Goal: Task Accomplishment & Management: Use online tool/utility

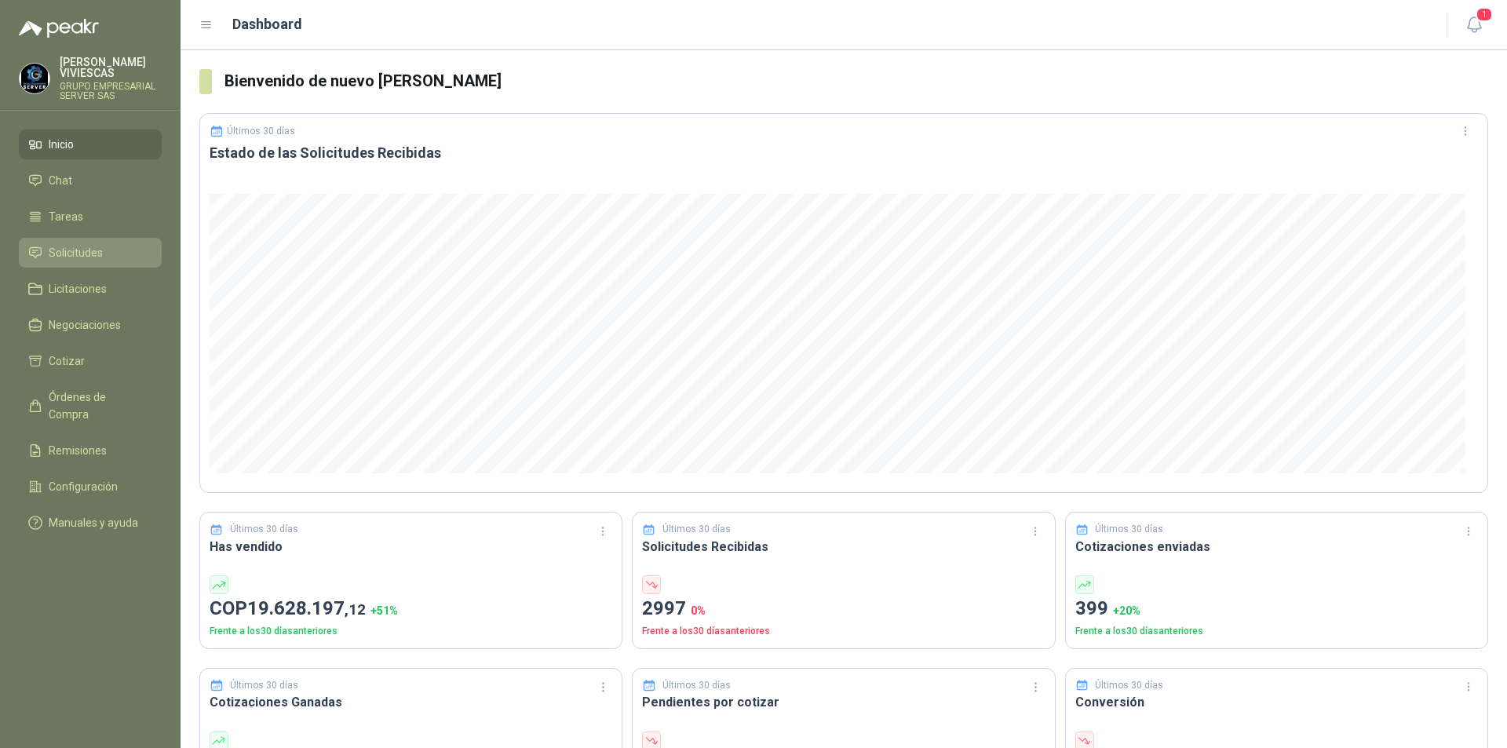
click at [83, 247] on span "Solicitudes" at bounding box center [76, 252] width 54 height 17
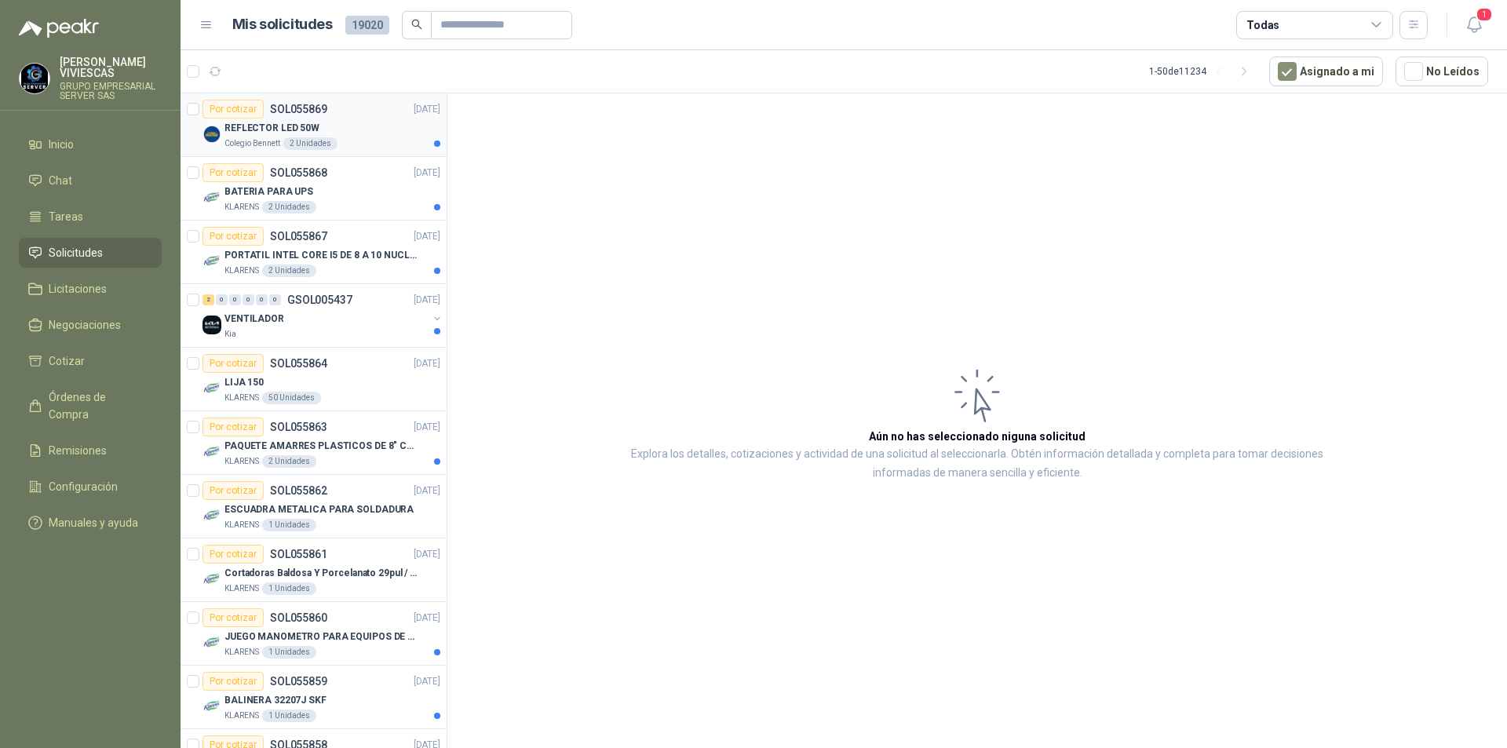
click at [265, 133] on p "REFLECTOR LED 50W" at bounding box center [271, 128] width 95 height 15
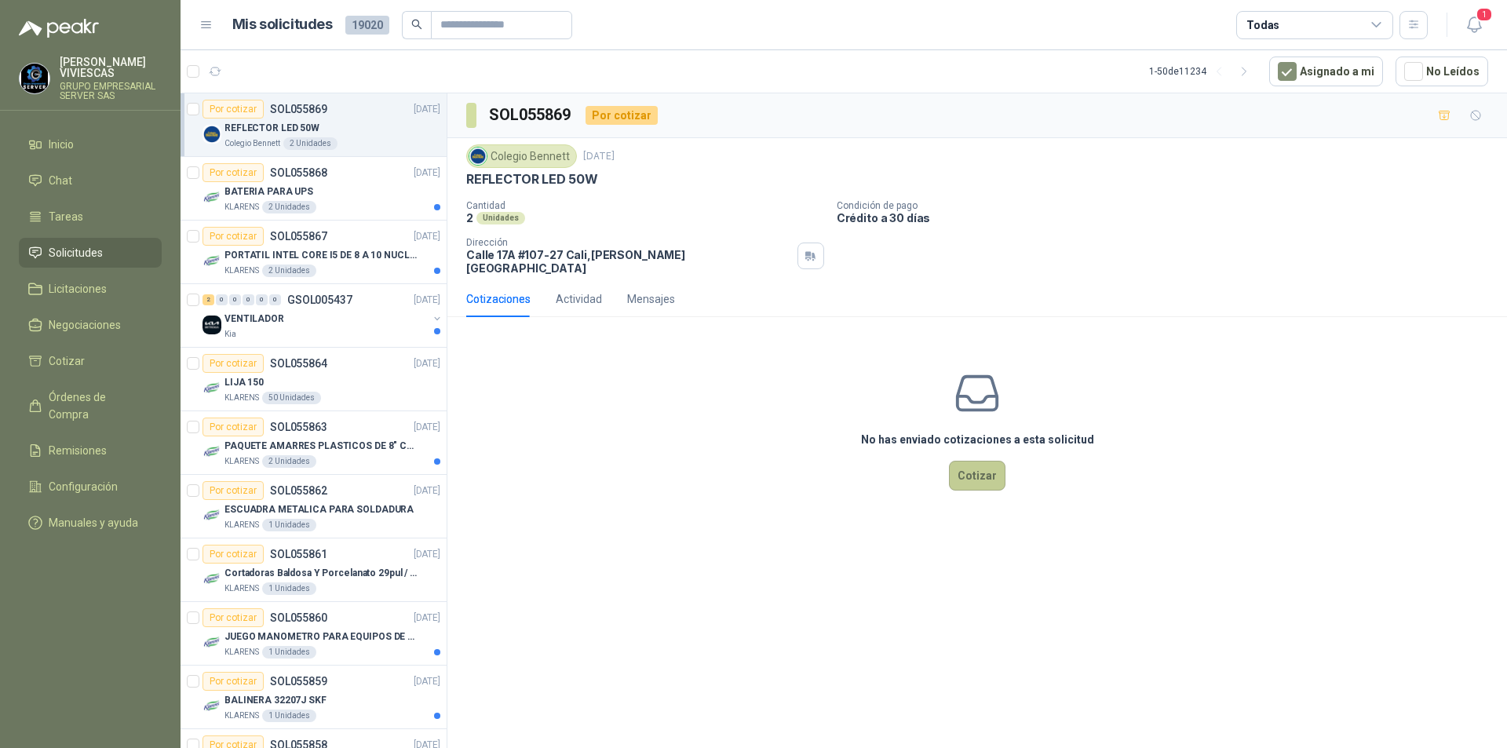
click at [967, 461] on button "Cotizar" at bounding box center [977, 476] width 56 height 30
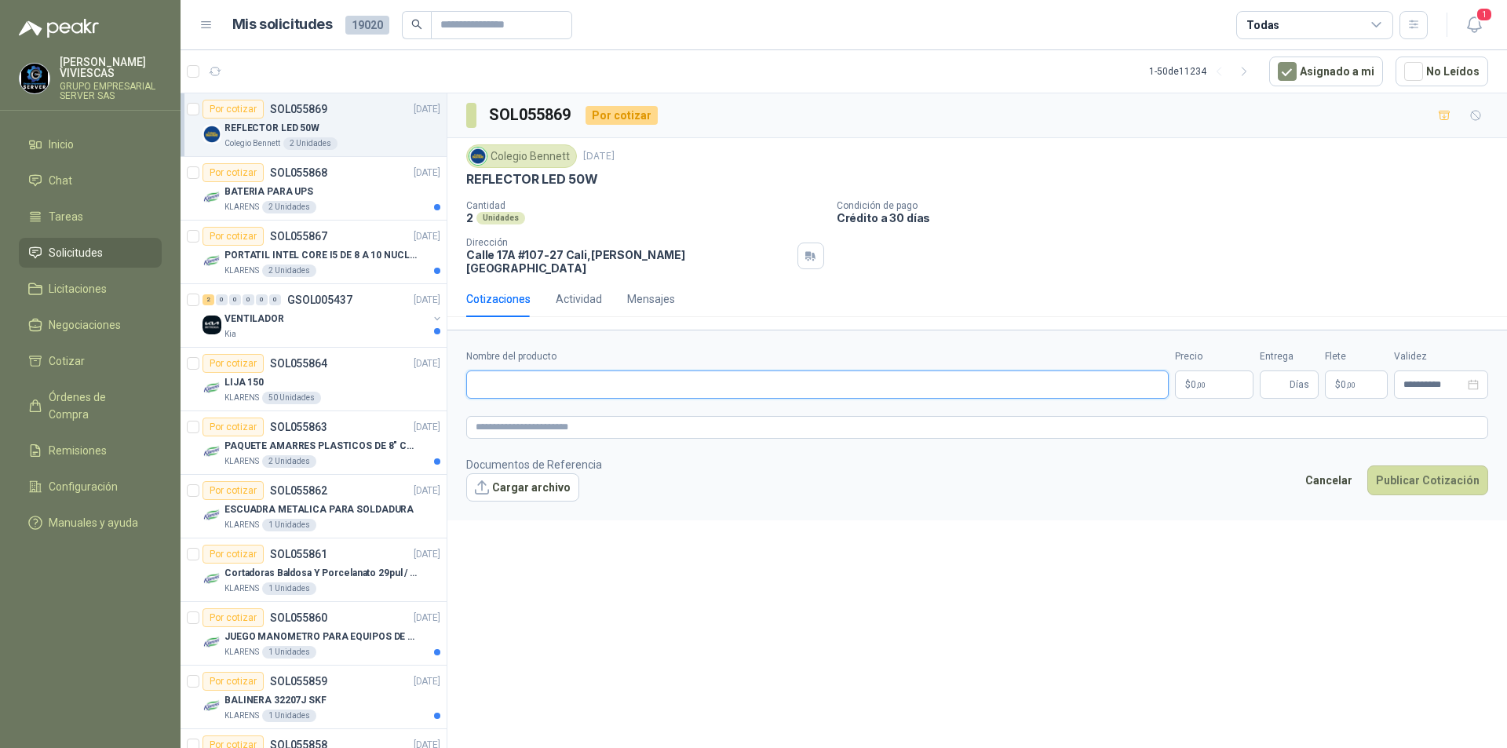
click at [494, 370] on input "Nombre del producto" at bounding box center [817, 384] width 702 height 28
type input "**********"
click at [1217, 381] on body "[PERSON_NAME] GRUPO EMPRESARIAL SERVER SAS Inicio Chat Tareas Solicitudes Licit…" at bounding box center [753, 374] width 1507 height 748
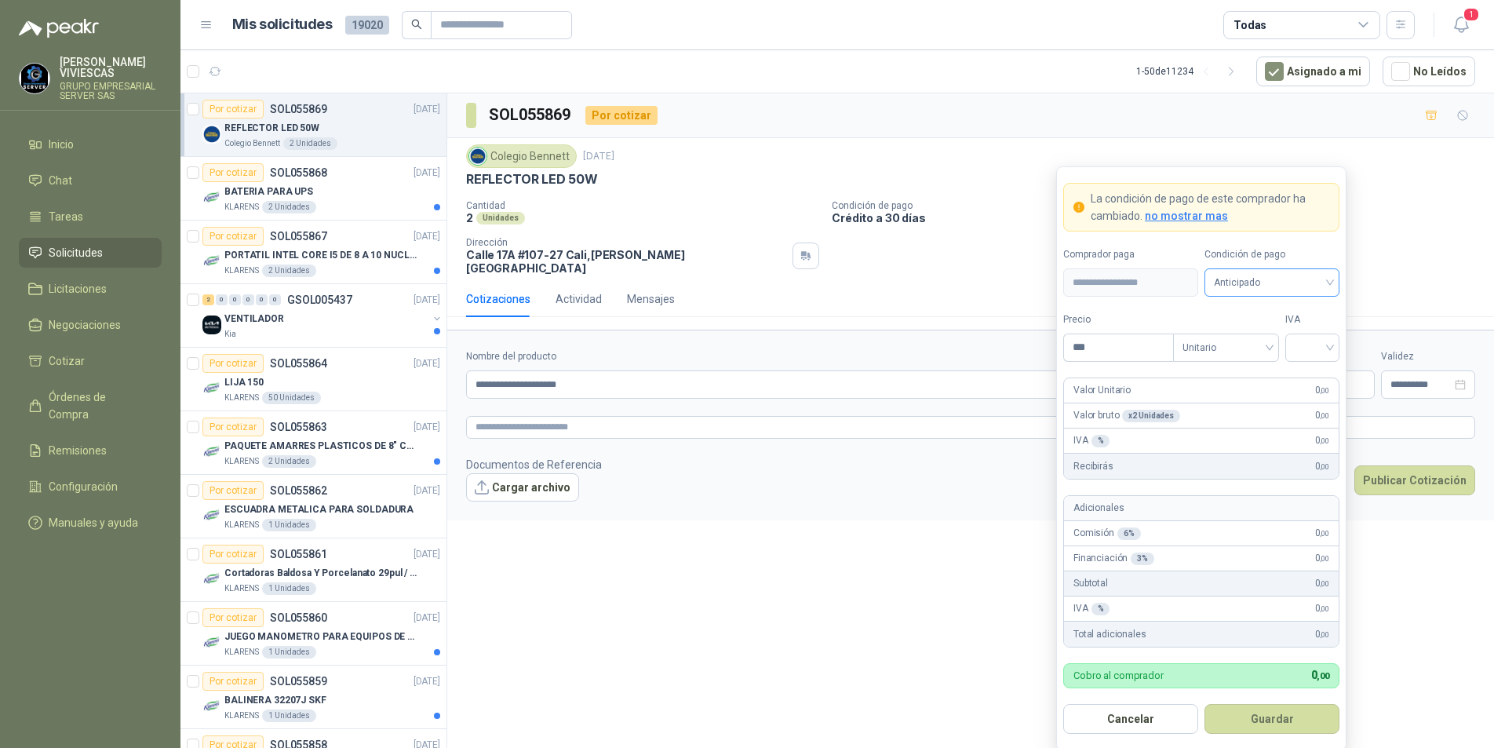
click at [1254, 275] on span "Anticipado" at bounding box center [1272, 283] width 116 height 24
click at [1247, 331] on div "Crédito a 30 días" at bounding box center [1272, 340] width 129 height 25
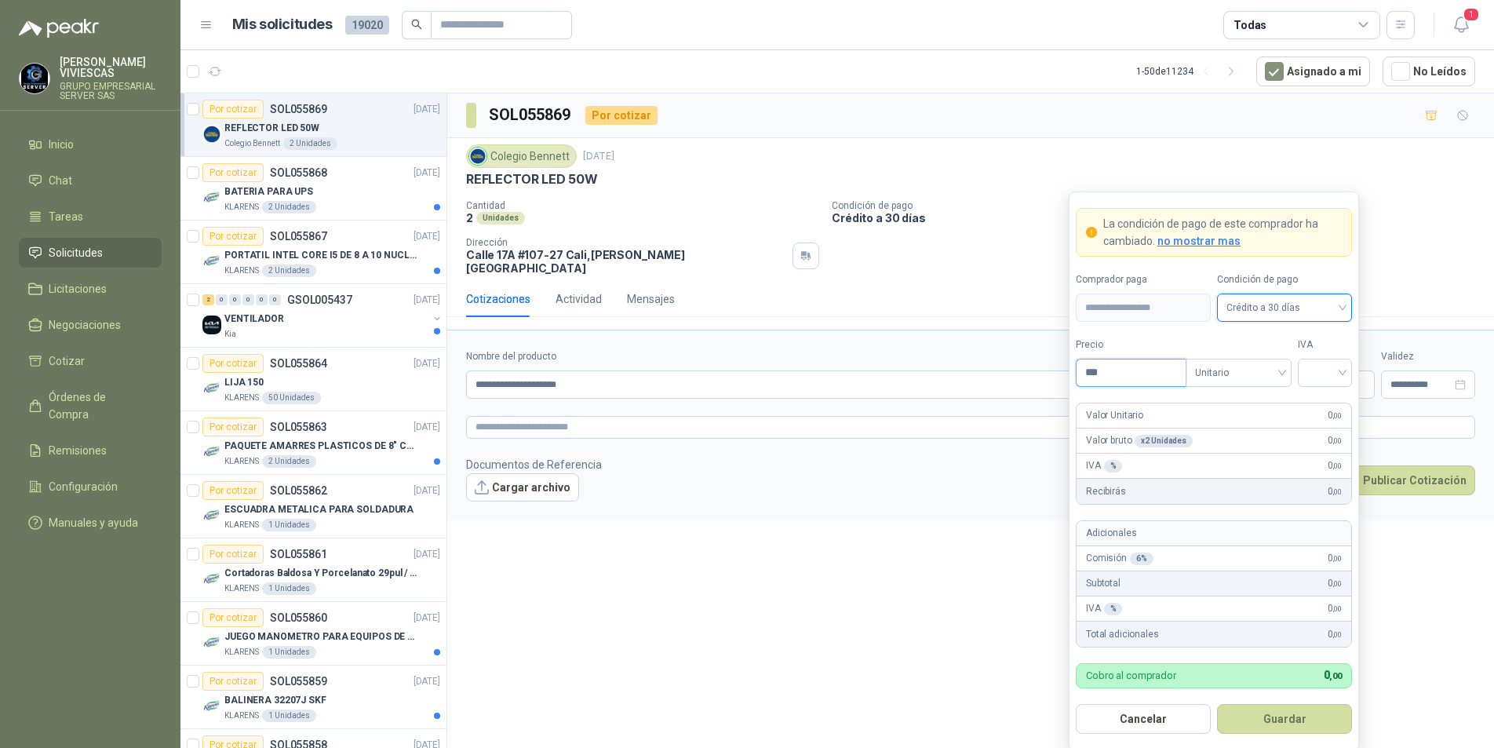
drag, startPoint x: 1133, startPoint y: 373, endPoint x: 1169, endPoint y: 353, distance: 41.1
click at [1133, 370] on input "***" at bounding box center [1131, 372] width 109 height 27
type input "********"
click at [1337, 377] on input "search" at bounding box center [1324, 371] width 35 height 24
click at [1319, 402] on div "19%" at bounding box center [1324, 405] width 29 height 17
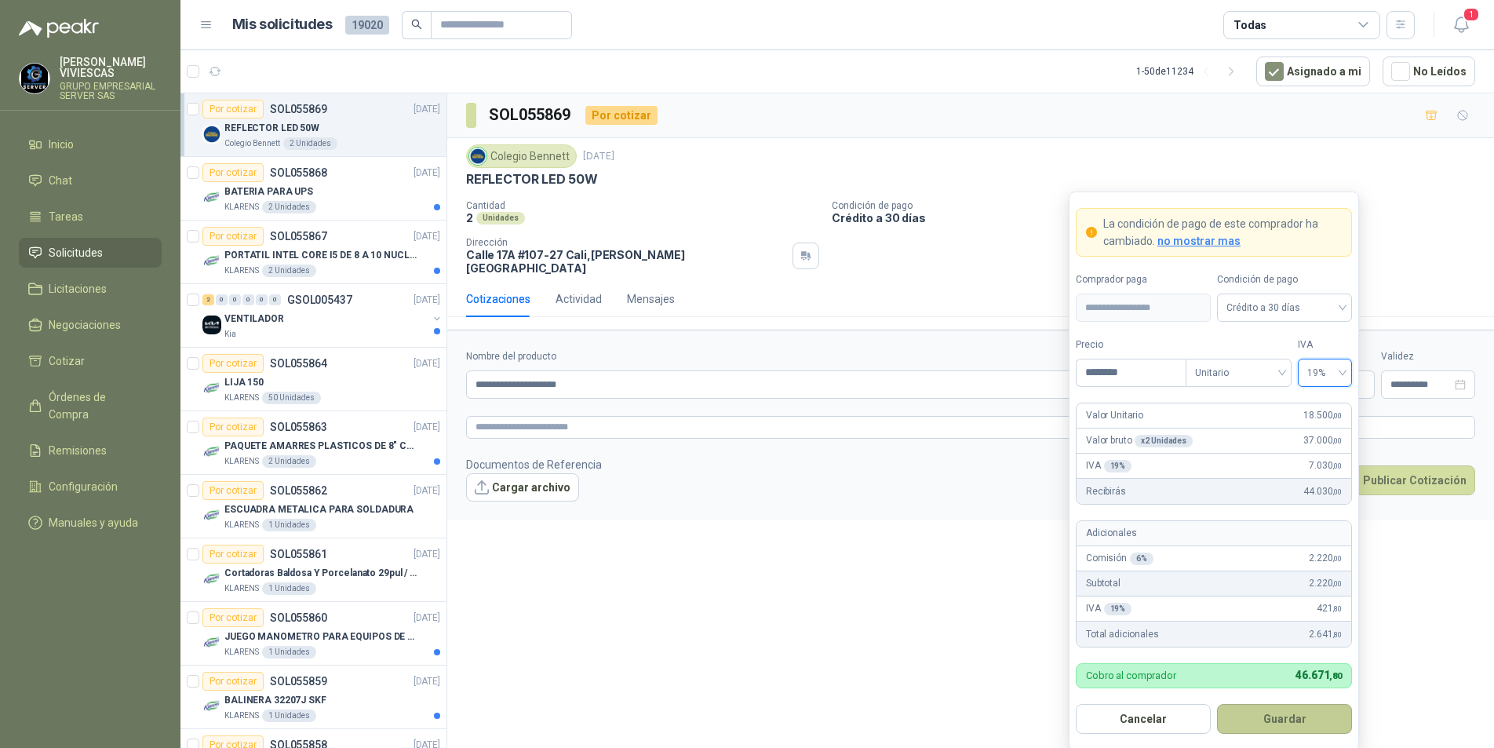
click at [1265, 725] on button "Guardar" at bounding box center [1284, 719] width 135 height 30
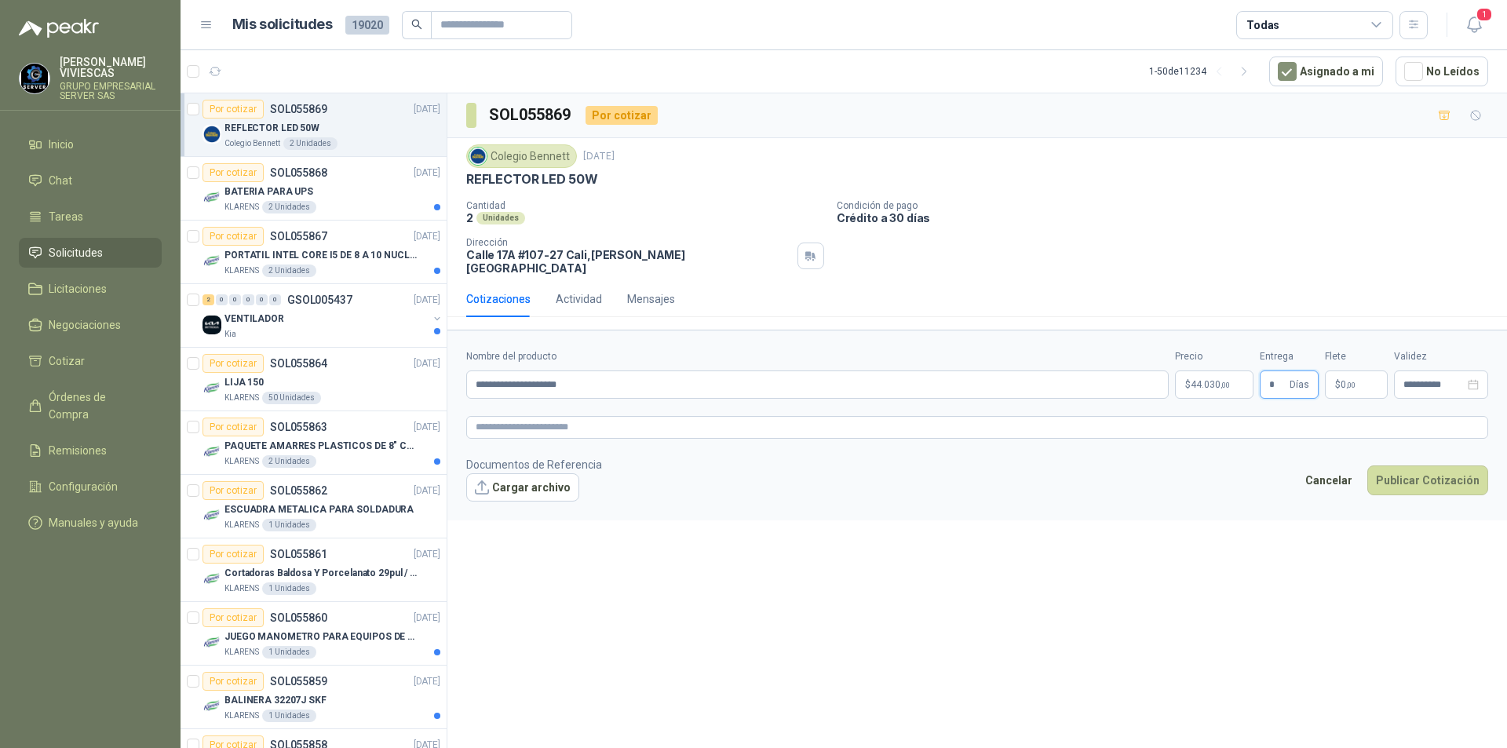
type input "*"
click at [506, 416] on textarea at bounding box center [977, 427] width 1022 height 23
click at [1208, 367] on body "[PERSON_NAME] GRUPO EMPRESARIAL SERVER SAS Inicio Chat Tareas Solicitudes Licit…" at bounding box center [753, 374] width 1507 height 748
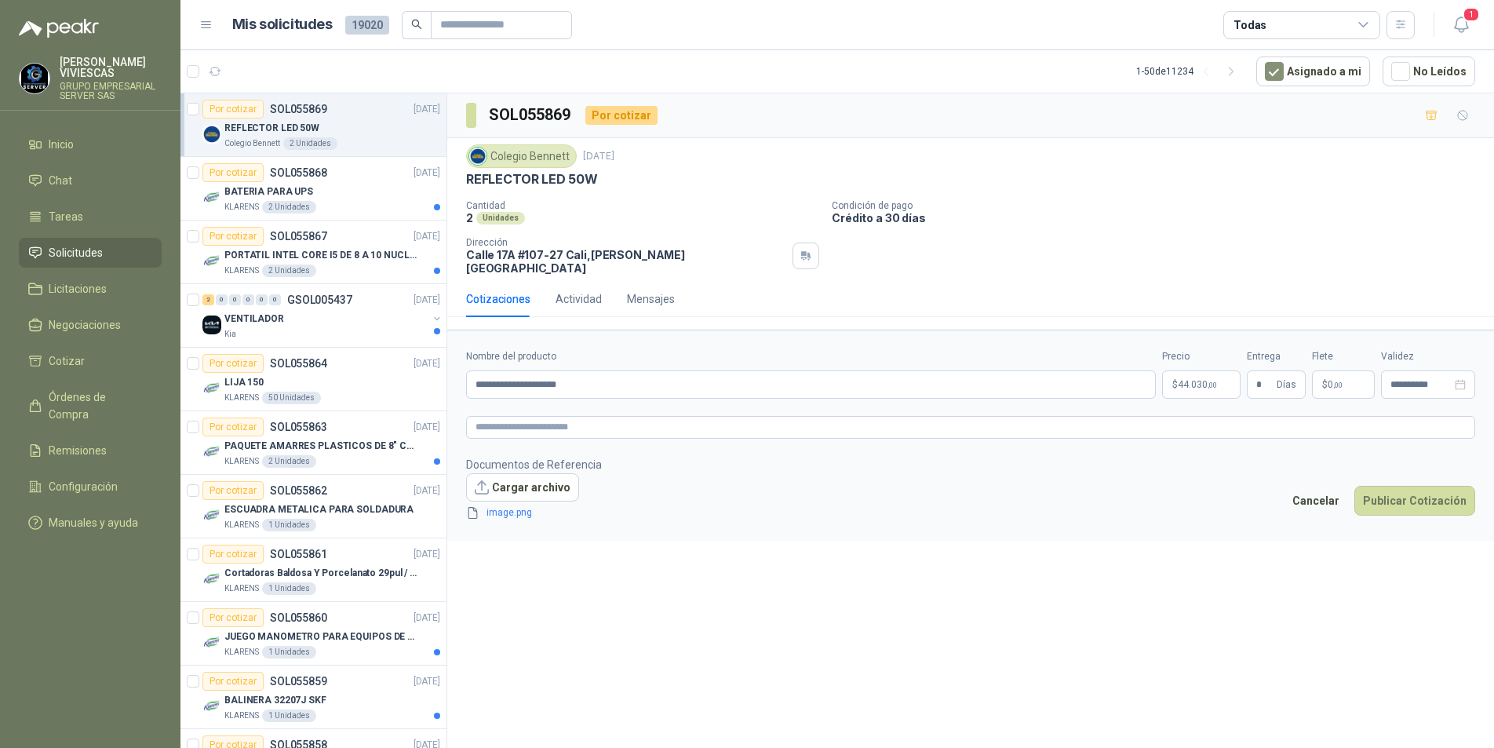
click at [814, 600] on div "**********" at bounding box center [970, 423] width 1047 height 660
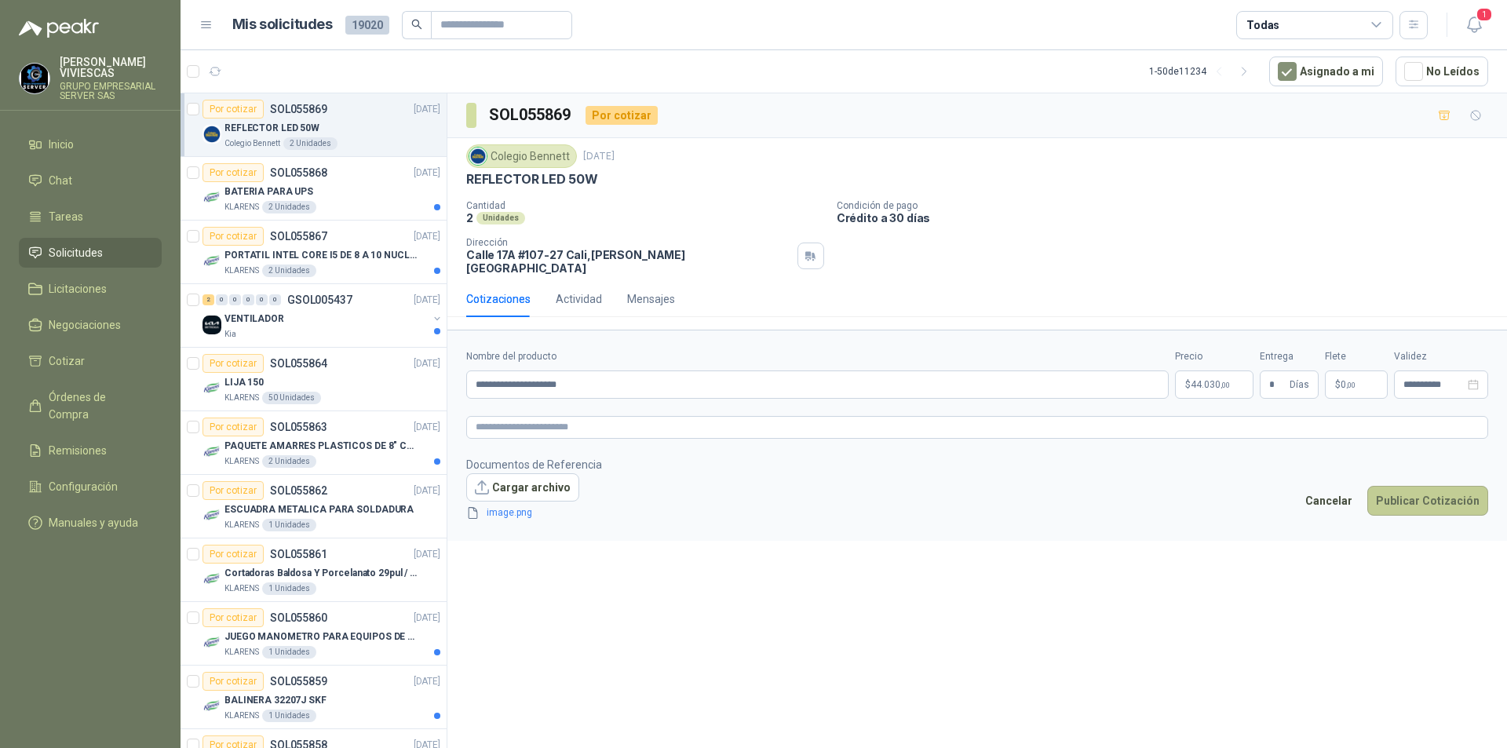
click at [1442, 488] on button "Publicar Cotización" at bounding box center [1427, 501] width 121 height 30
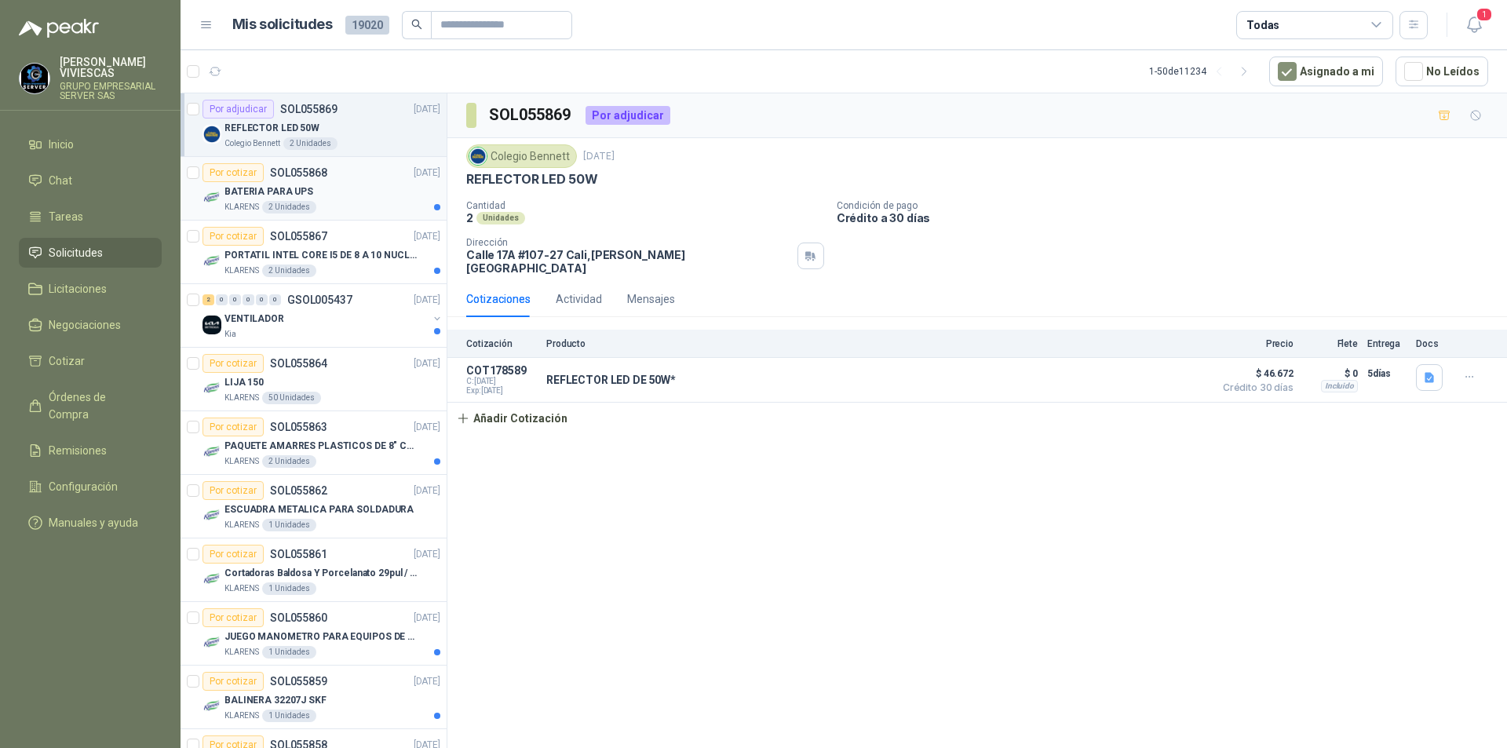
click at [279, 194] on p "BATERIA PARA UPS" at bounding box center [268, 191] width 89 height 15
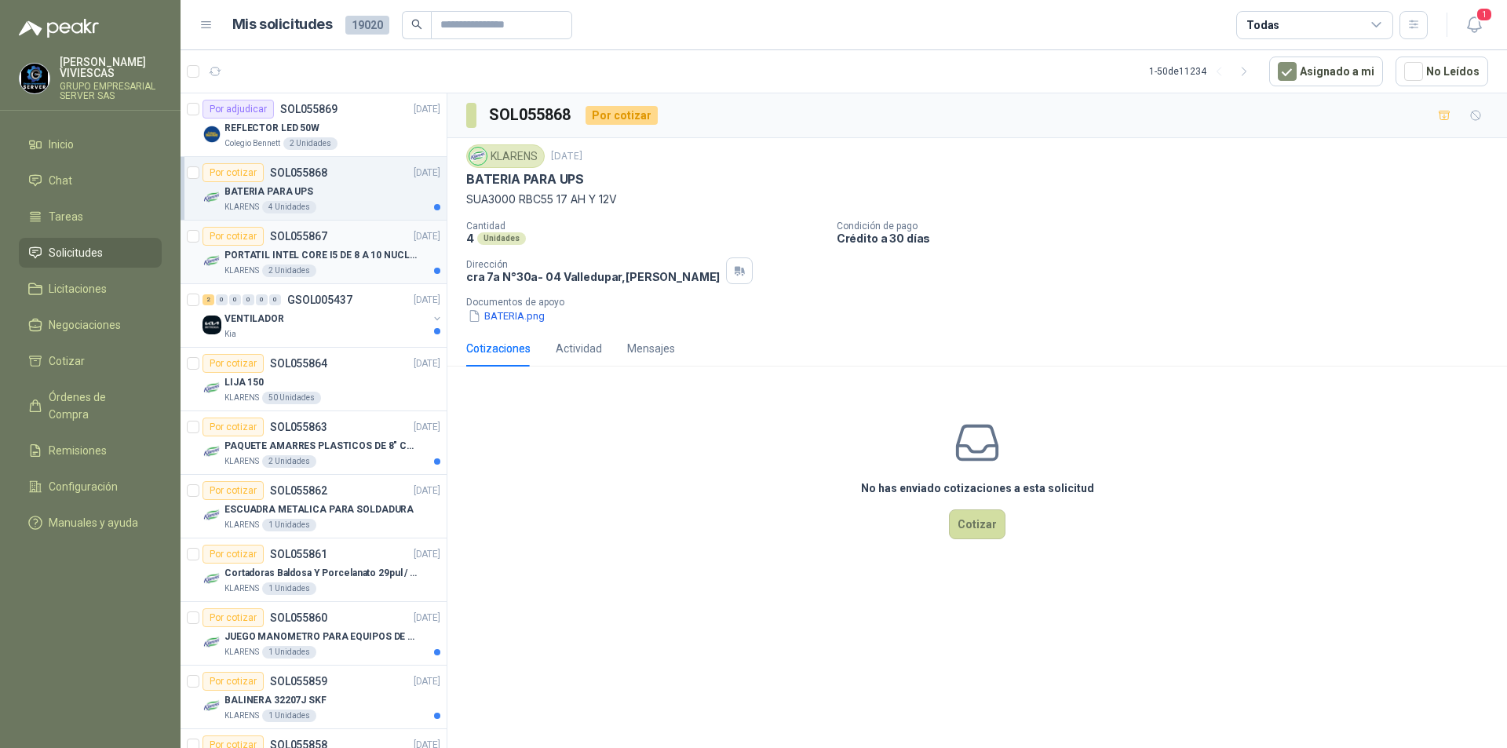
click at [261, 252] on p "PORTATIL INTEL CORE I5 DE 8 A 10 NUCLEOS" at bounding box center [321, 255] width 195 height 15
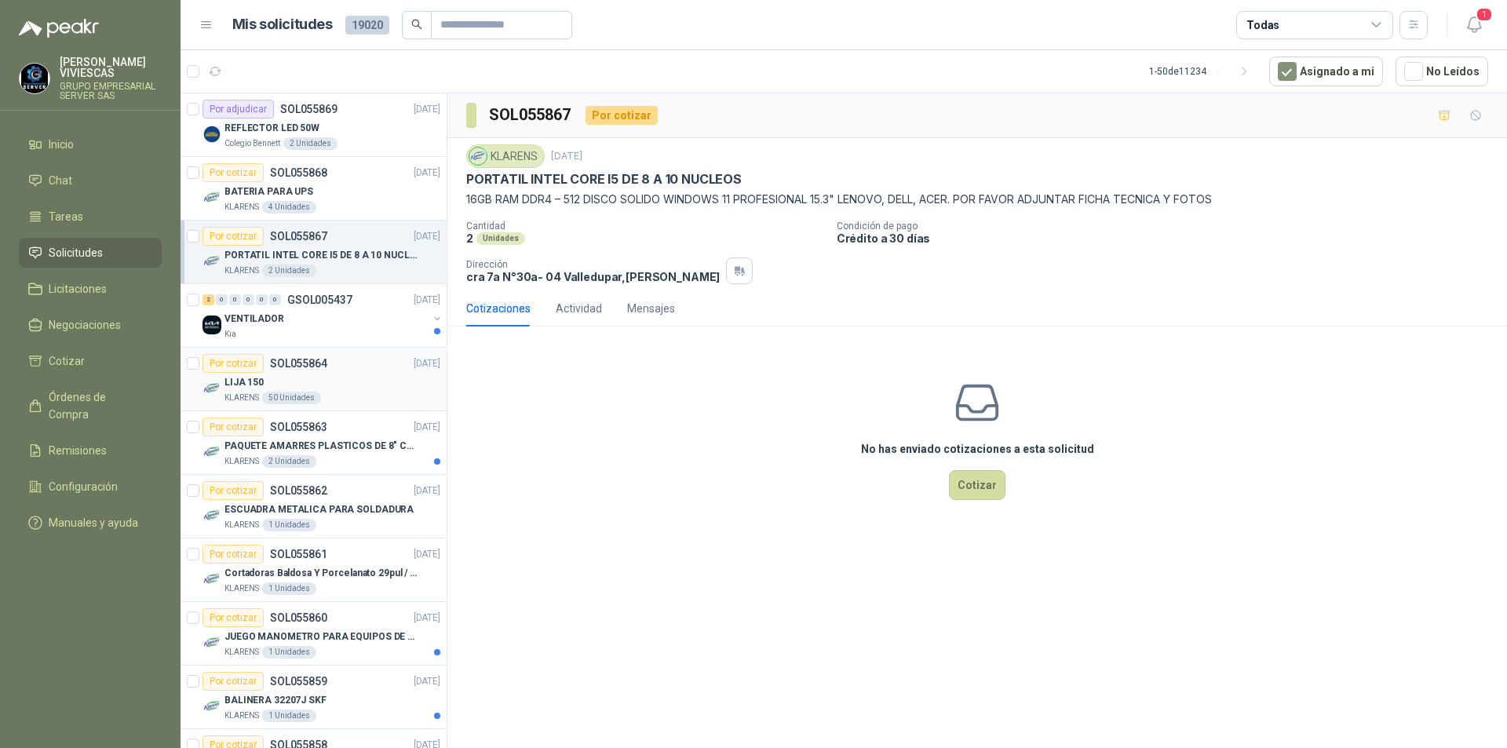
click at [295, 378] on div "LIJA 150" at bounding box center [332, 382] width 216 height 19
